Goal: Information Seeking & Learning: Check status

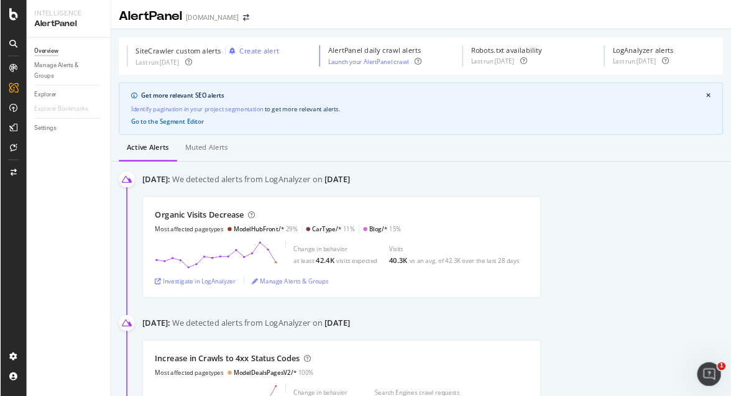
scroll to position [1, 0]
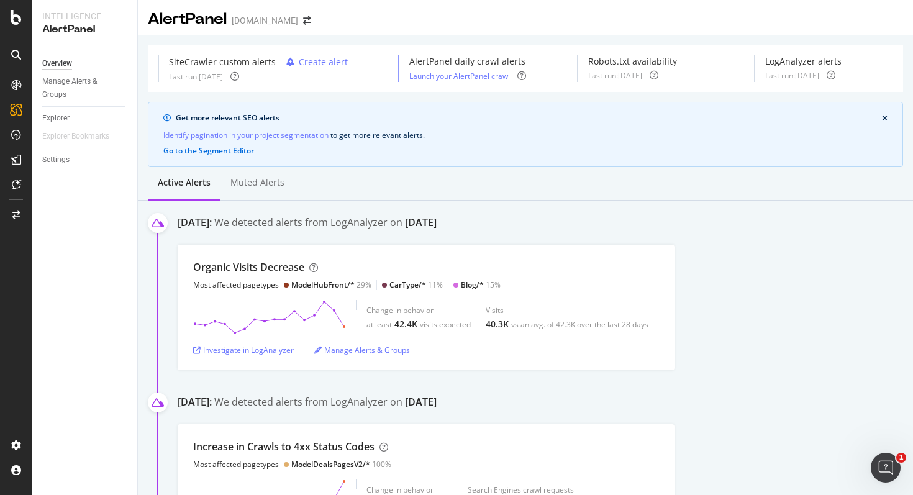
click at [727, 317] on div "Organic Visits Decrease Most affected pagetypes ModelHubFront/* 29% CarType/* 1…" at bounding box center [546, 307] width 736 height 125
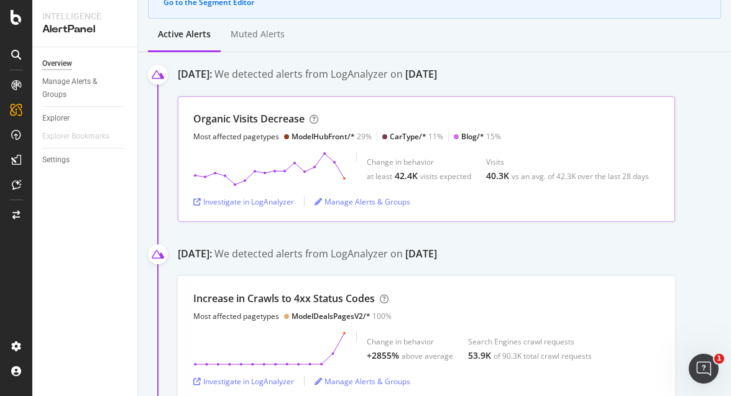
scroll to position [219, 0]
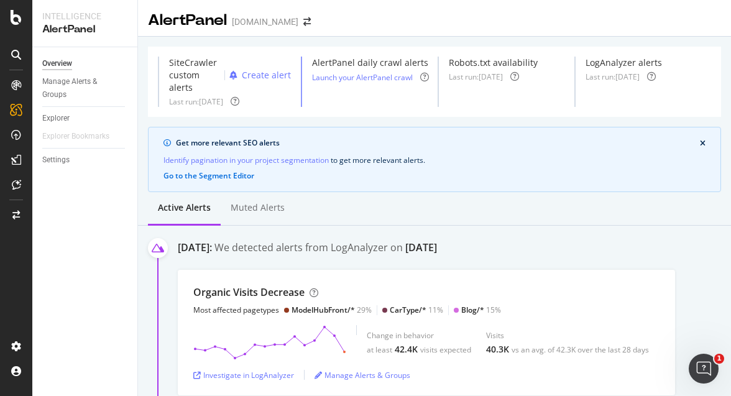
scroll to position [202, 0]
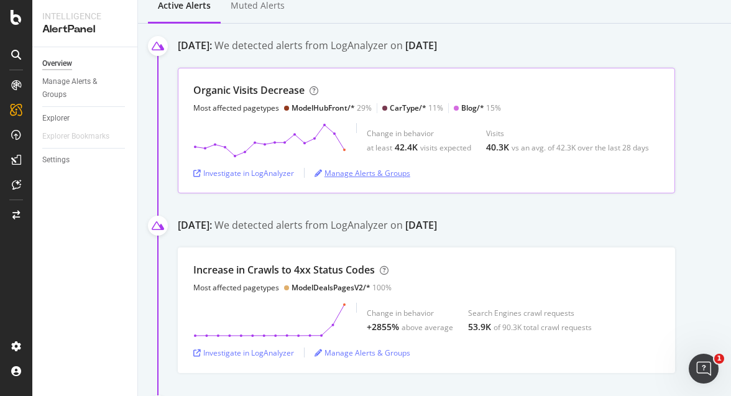
click at [355, 171] on div "Manage Alerts & Groups" at bounding box center [362, 173] width 96 height 11
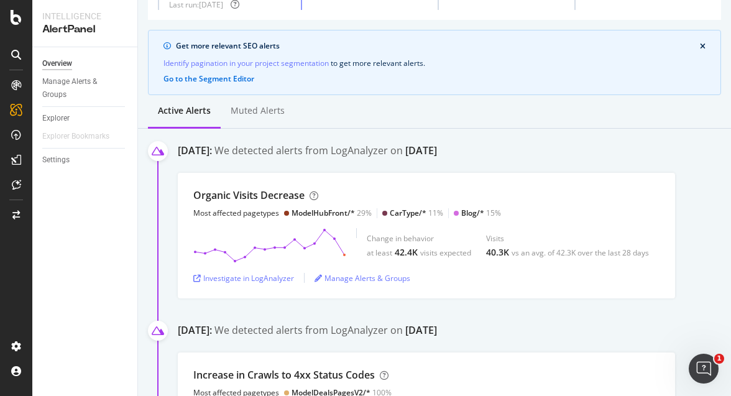
scroll to position [109, 0]
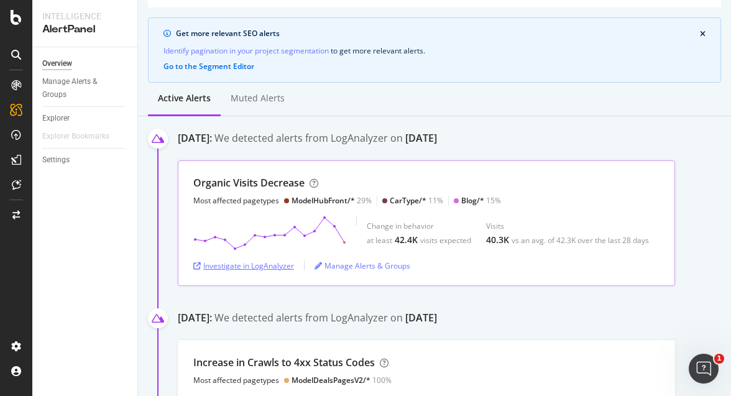
click at [253, 268] on div "Investigate in LogAnalyzer" at bounding box center [243, 265] width 101 height 11
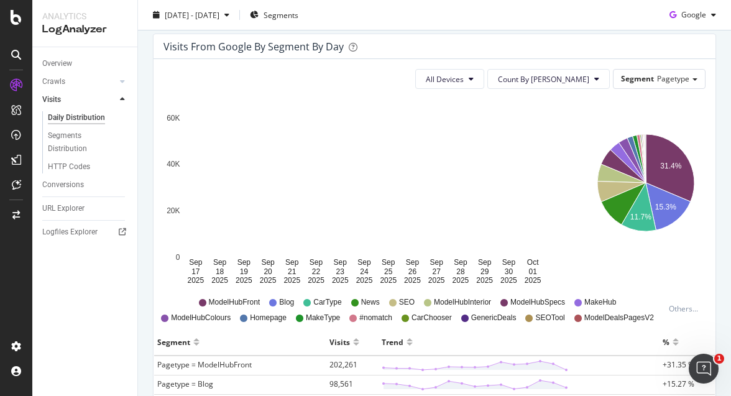
scroll to position [124, 0]
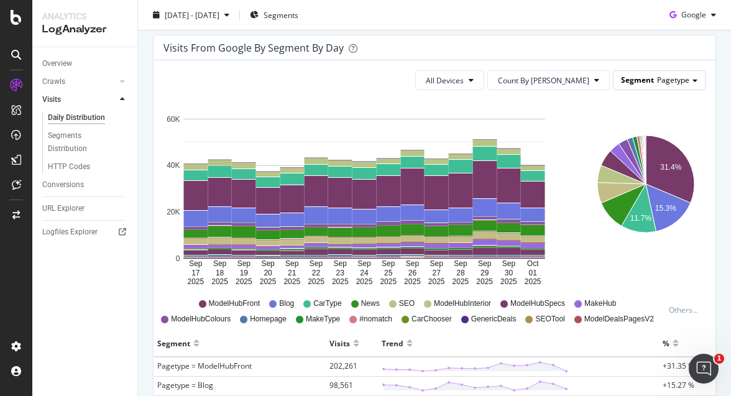
click at [670, 84] on span "Pagetype" at bounding box center [673, 80] width 32 height 11
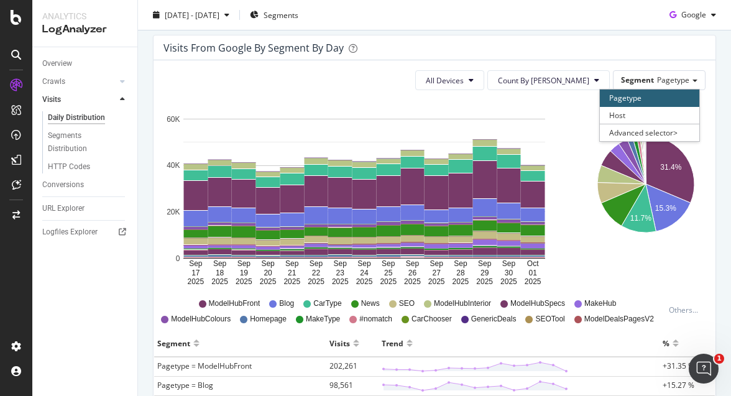
click at [562, 142] on icon "Sep 17 2025 Sep 18 2025 Sep 19 2025 Sep 20 2025 Sep 21 2025 Sep 22 2025 Sep 23 …" at bounding box center [364, 193] width 402 height 186
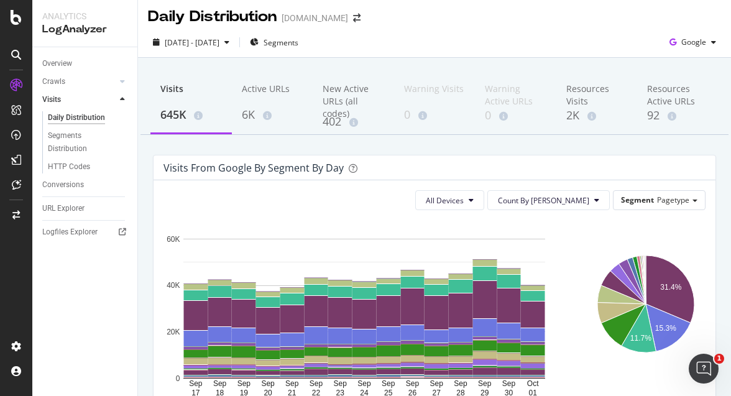
scroll to position [0, 0]
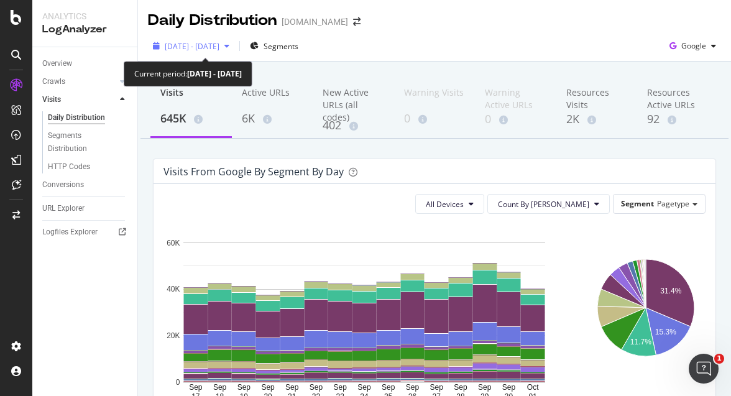
click at [203, 45] on span "2025 Sep. 17th - Oct. 1st" at bounding box center [192, 46] width 55 height 11
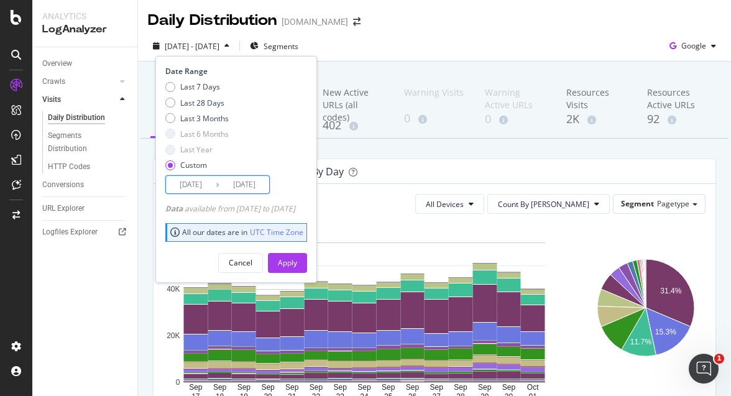
click at [201, 185] on input "2025/09/17" at bounding box center [191, 184] width 50 height 17
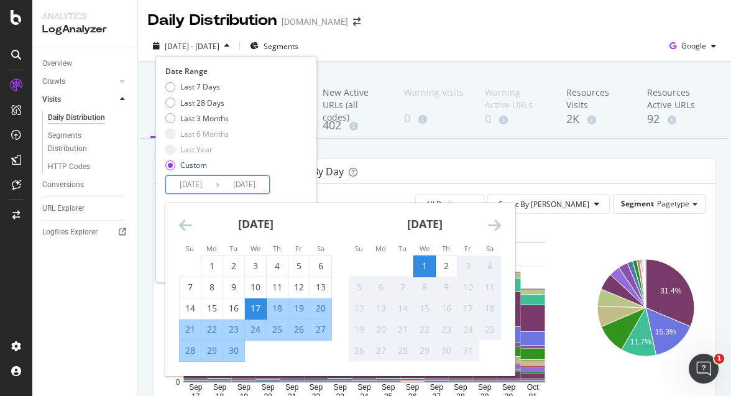
click at [212, 347] on div "29" at bounding box center [211, 350] width 21 height 12
type input "2025/09/29"
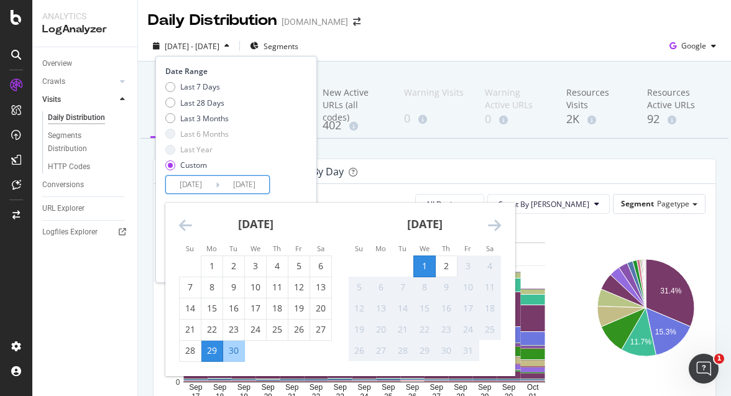
click at [304, 186] on div "Date Range Last 7 Days Last 28 Days Last 3 Months Last 6 Months Last Year Custo…" at bounding box center [234, 130] width 139 height 128
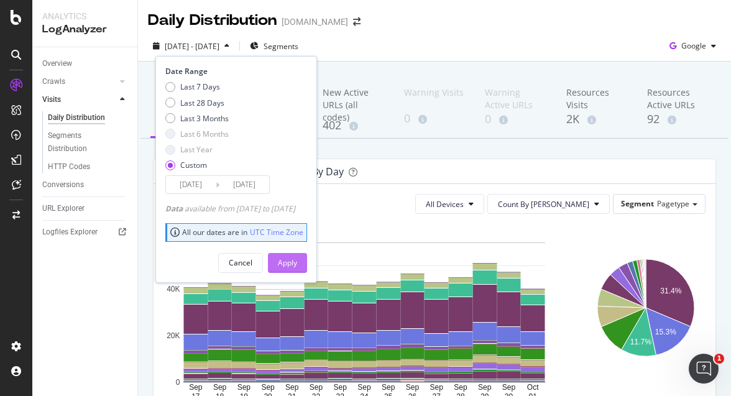
click at [297, 263] on div "Apply" at bounding box center [287, 262] width 19 height 11
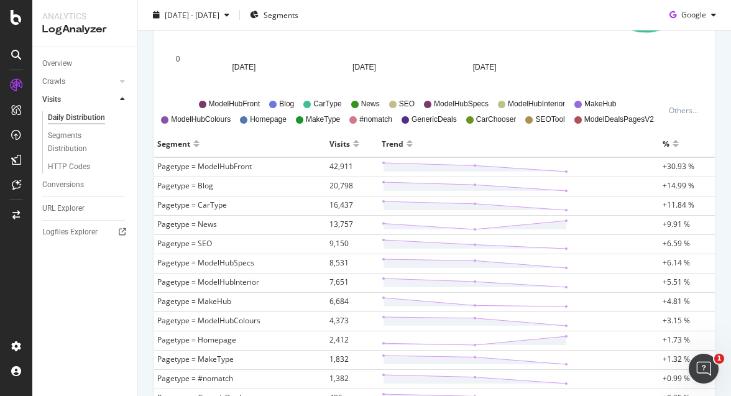
scroll to position [326, 0]
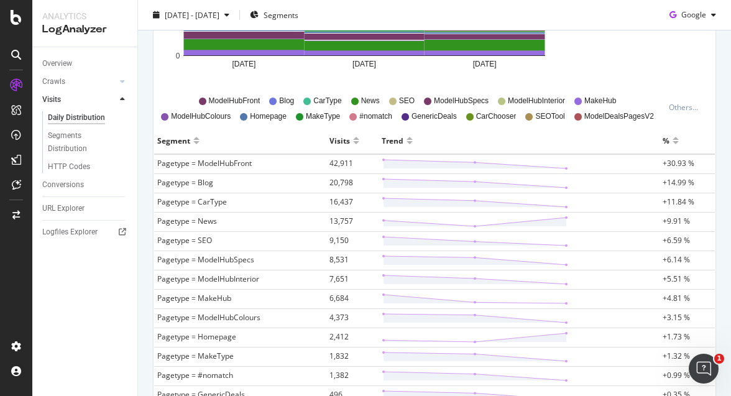
click at [675, 142] on div at bounding box center [675, 145] width 6 height 9
click at [677, 137] on div at bounding box center [675, 134] width 6 height 9
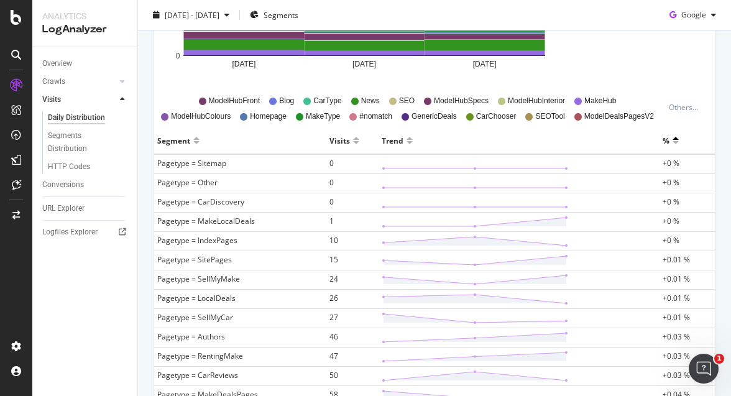
click at [676, 141] on div at bounding box center [675, 145] width 6 height 9
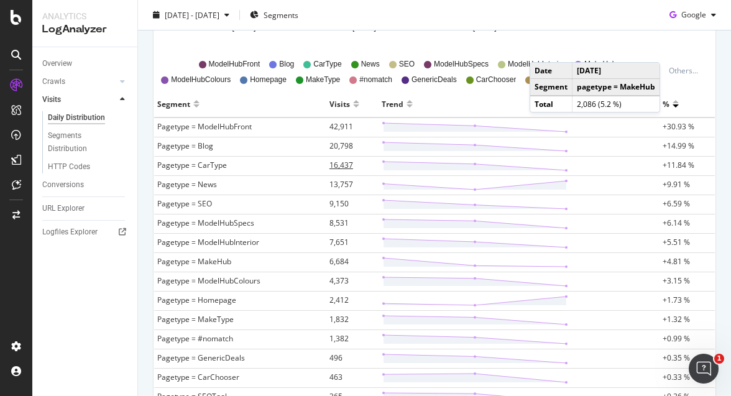
scroll to position [375, 0]
